Goal: Task Accomplishment & Management: Complete application form

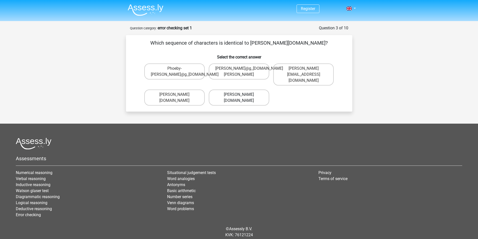
scroll to position [11, 0]
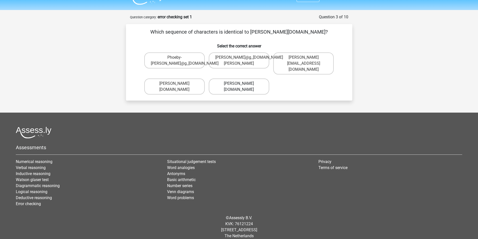
drag, startPoint x: 233, startPoint y: 79, endPoint x: 239, endPoint y: 80, distance: 5.3
click at [233, 79] on label "[PERSON_NAME][DOMAIN_NAME]" at bounding box center [239, 87] width 61 height 16
click at [239, 84] on input "[PERSON_NAME][DOMAIN_NAME]" at bounding box center [240, 85] width 3 height 3
radio input "true"
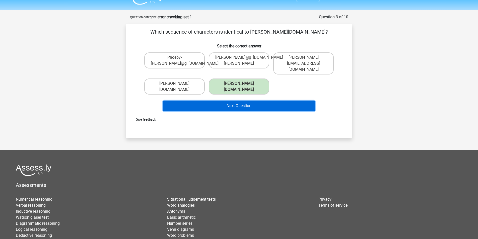
click at [261, 101] on button "Next Question" at bounding box center [239, 106] width 152 height 11
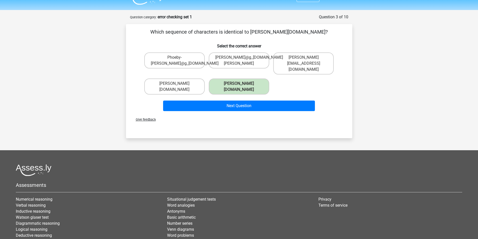
scroll to position [0, 0]
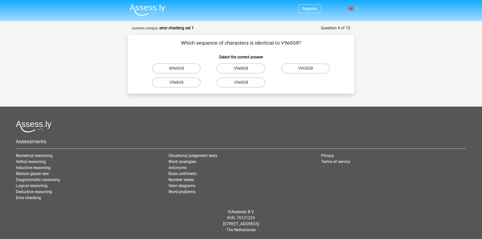
click at [254, 68] on label "V9e0G8" at bounding box center [241, 69] width 48 height 10
click at [244, 69] on input "V9e0G8" at bounding box center [242, 70] width 3 height 3
radio input "true"
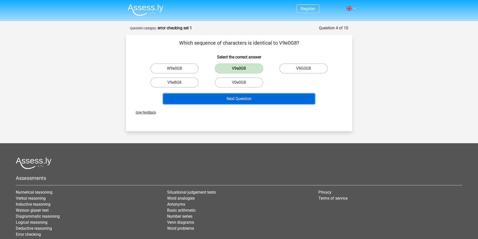
click at [256, 102] on button "Next Question" at bounding box center [239, 99] width 152 height 11
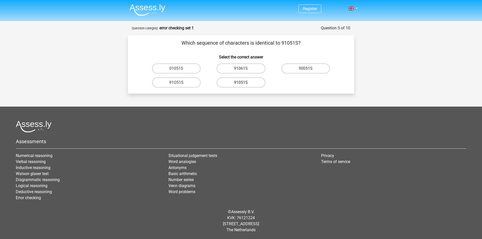
click at [238, 84] on label "91051S" at bounding box center [241, 83] width 48 height 10
click at [241, 84] on input "91051S" at bounding box center [242, 84] width 3 height 3
radio input "true"
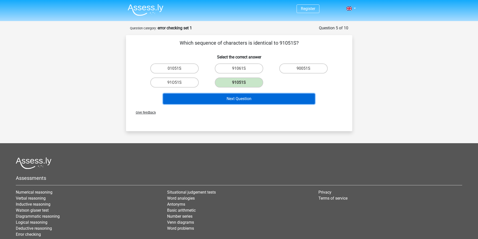
click at [235, 98] on button "Next Question" at bounding box center [239, 99] width 152 height 11
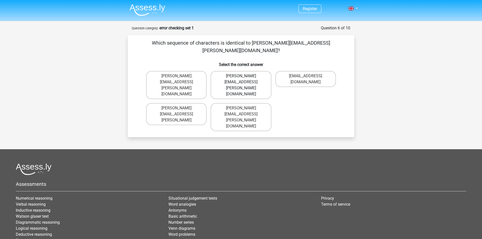
click at [253, 71] on label "[PERSON_NAME][EMAIL_ADDRESS][PERSON_NAME][DOMAIN_NAME]" at bounding box center [241, 85] width 61 height 28
click at [244, 76] on input "[PERSON_NAME][EMAIL_ADDRESS][PERSON_NAME][DOMAIN_NAME]" at bounding box center [242, 77] width 3 height 3
radio input "true"
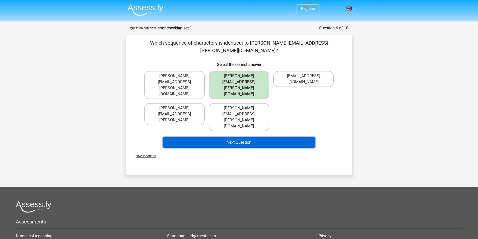
click at [247, 137] on button "Next Question" at bounding box center [239, 142] width 152 height 11
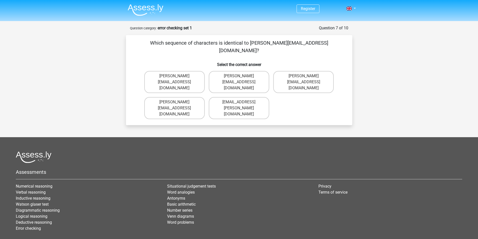
scroll to position [11, 0]
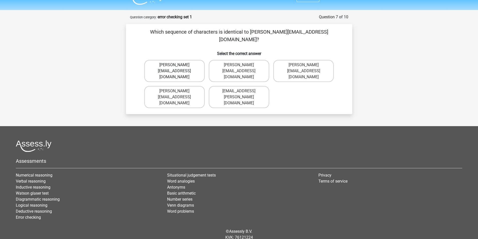
click at [195, 60] on label "[PERSON_NAME][EMAIL_ADDRESS][DOMAIN_NAME]" at bounding box center [174, 71] width 61 height 22
click at [178, 65] on input "[PERSON_NAME][EMAIL_ADDRESS][DOMAIN_NAME]" at bounding box center [176, 66] width 3 height 3
radio input "true"
